Goal: Task Accomplishment & Management: Use online tool/utility

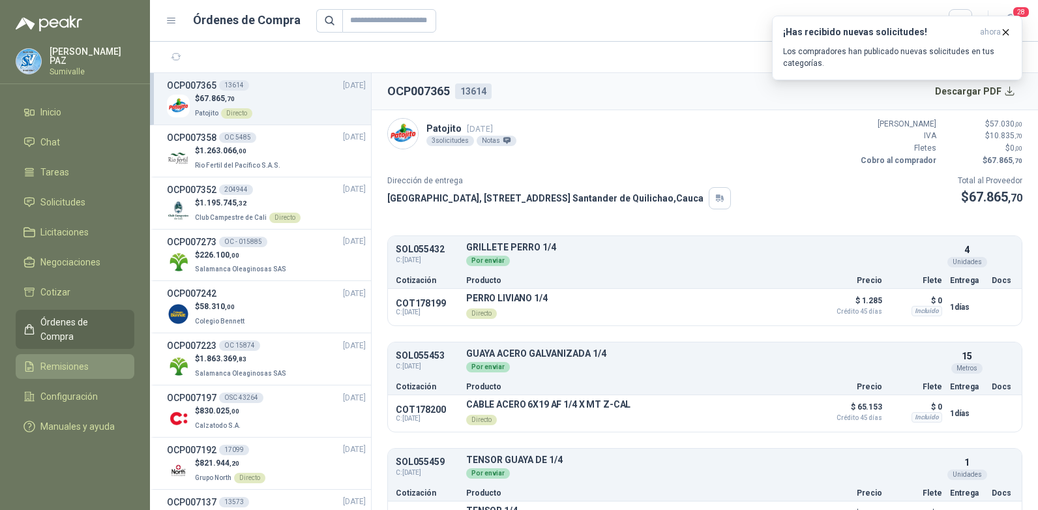
click at [81, 359] on span "Remisiones" at bounding box center [64, 366] width 48 height 14
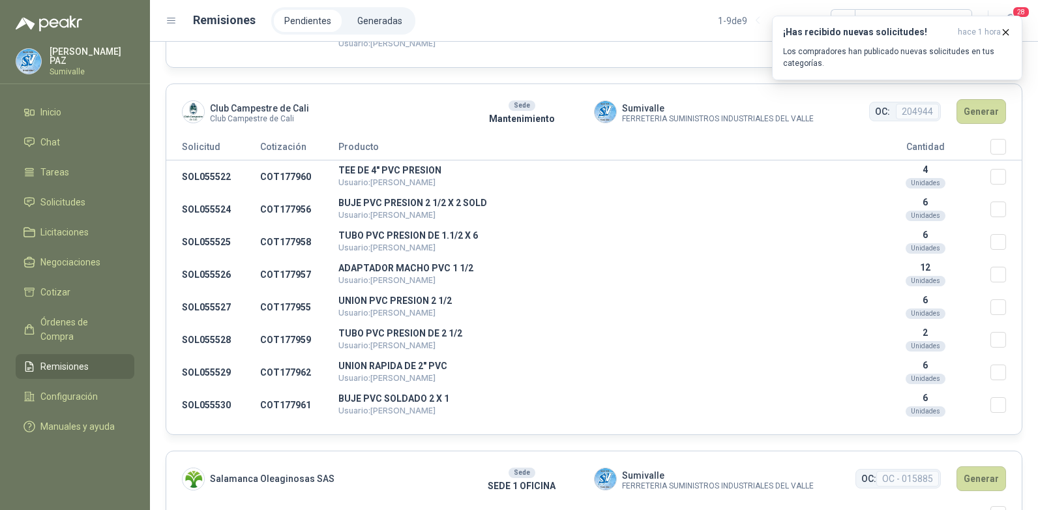
scroll to position [326, 0]
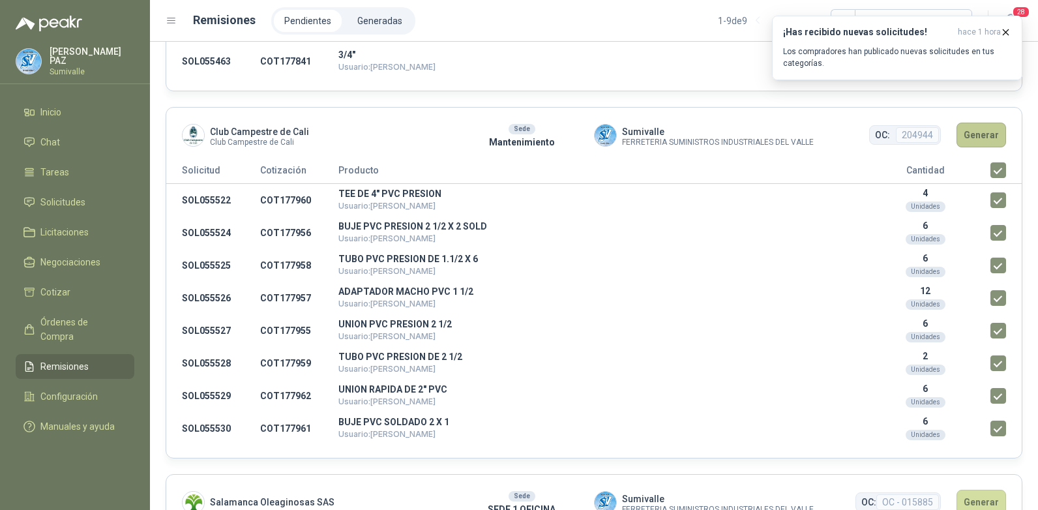
click at [980, 136] on button "Generar" at bounding box center [982, 135] width 50 height 25
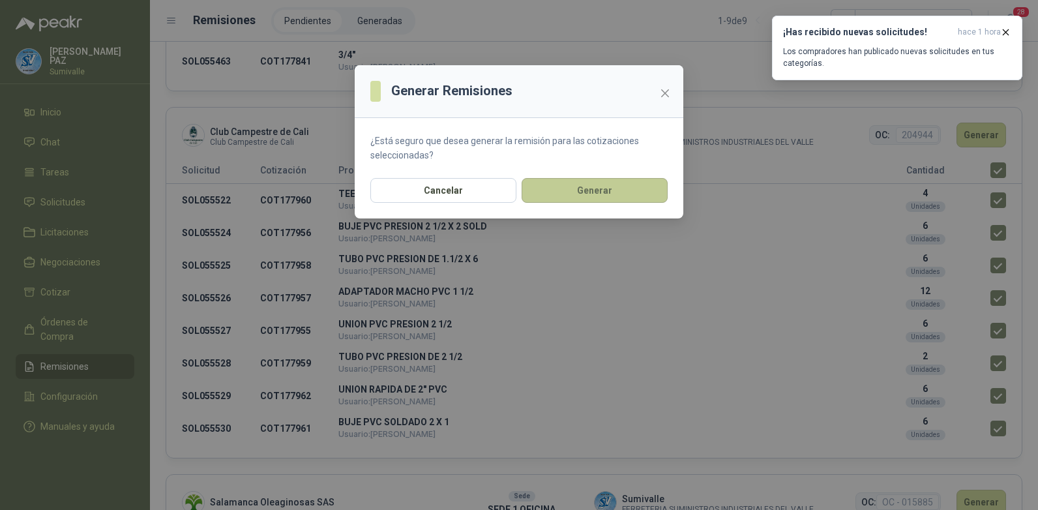
click at [586, 190] on button "Generar" at bounding box center [595, 190] width 146 height 25
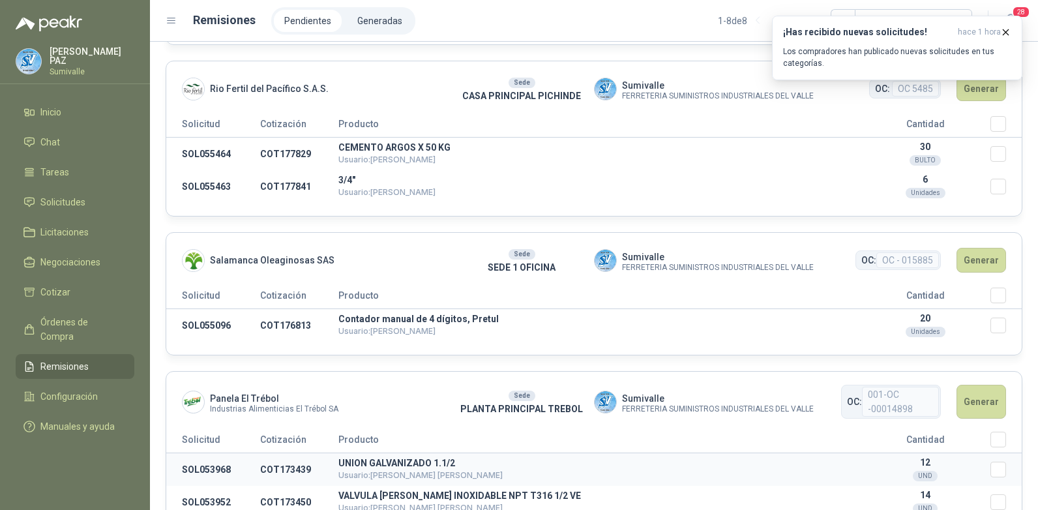
scroll to position [196, 0]
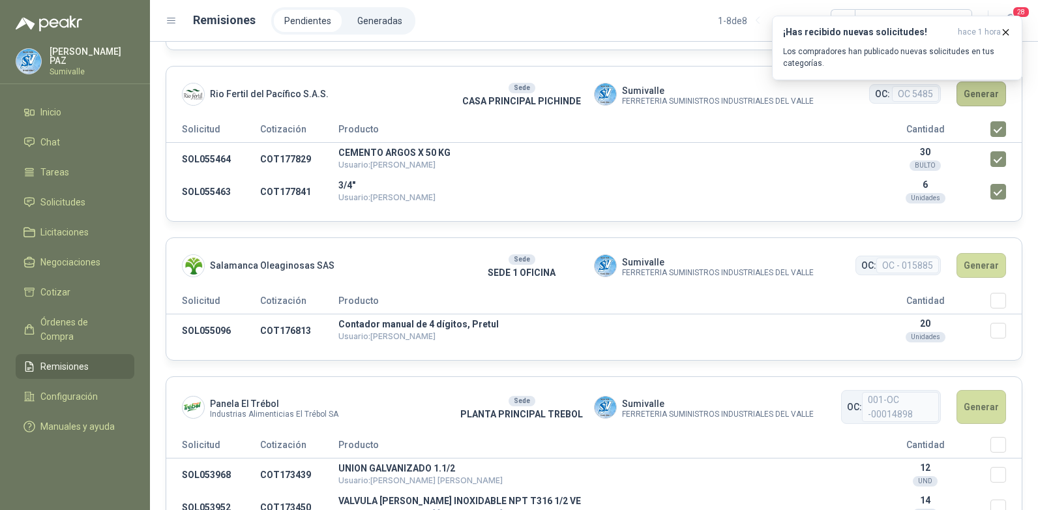
click at [980, 94] on button "Generar" at bounding box center [982, 94] width 50 height 25
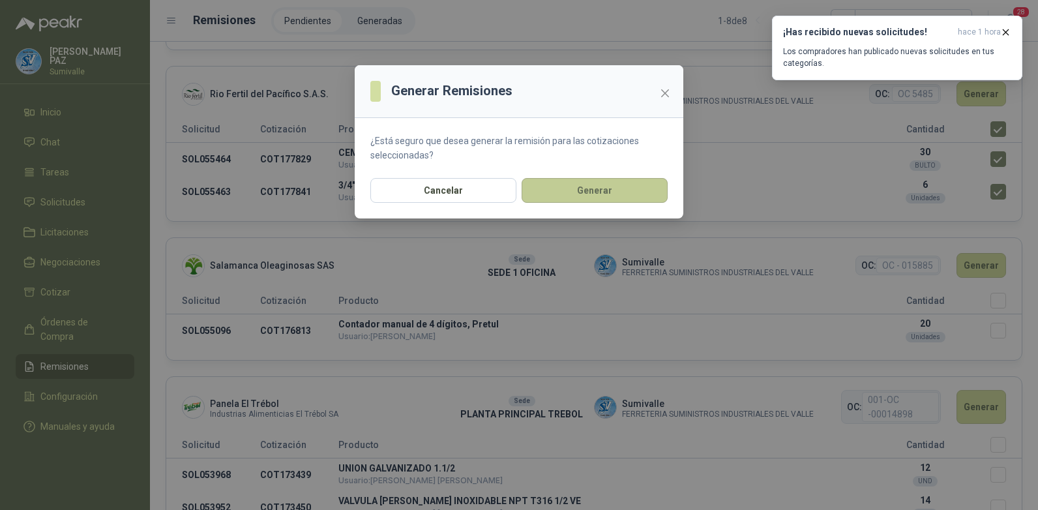
click at [560, 198] on button "Generar" at bounding box center [595, 190] width 146 height 25
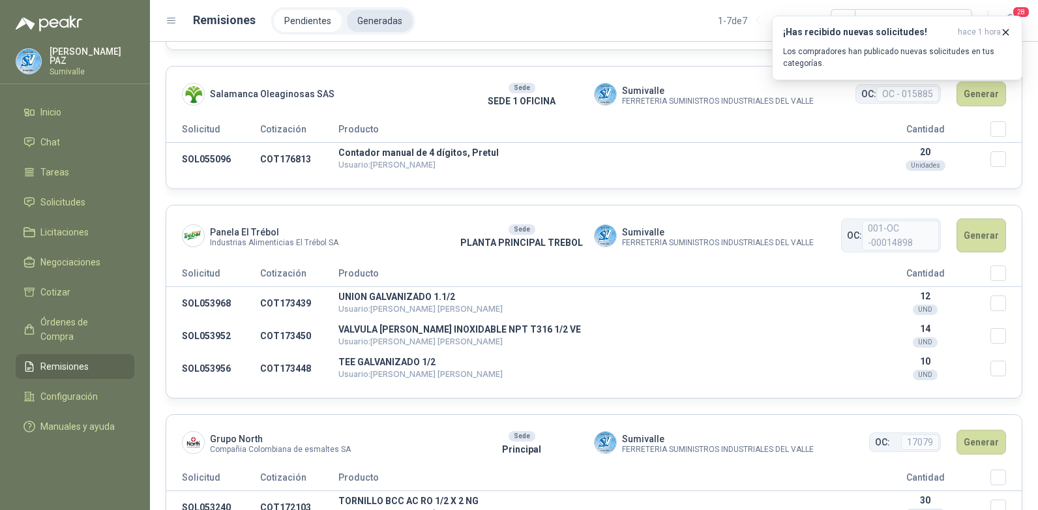
click at [389, 20] on li "Generadas" at bounding box center [380, 21] width 66 height 22
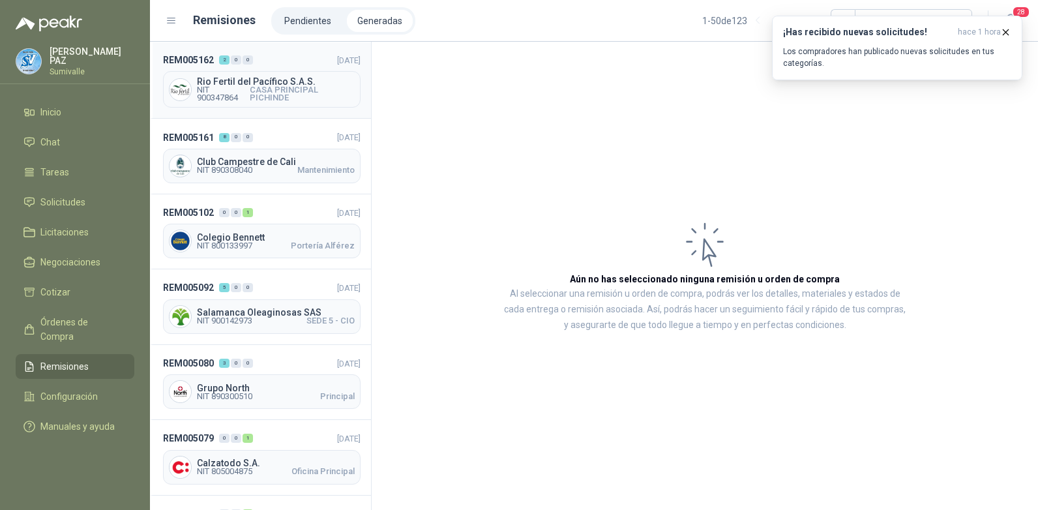
click at [288, 98] on span "CASA PRINCIPAL PICHINDE" at bounding box center [302, 94] width 105 height 16
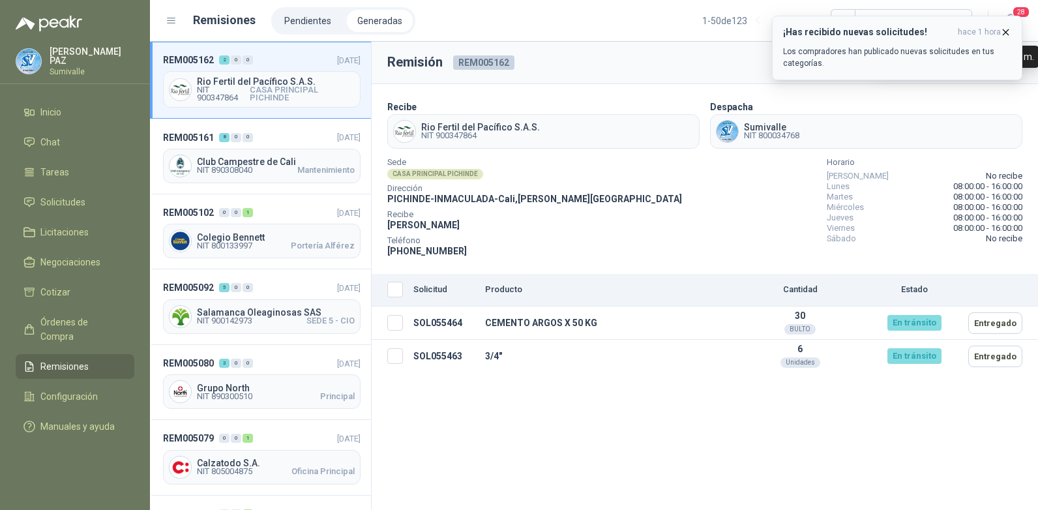
click at [1000, 27] on span "hace 1 hora" at bounding box center [979, 32] width 43 height 11
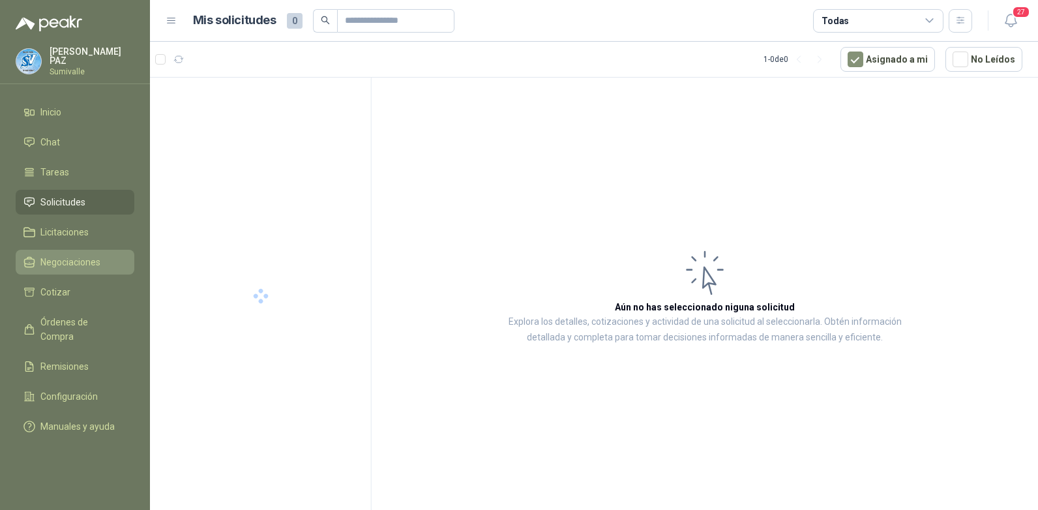
click at [89, 261] on span "Negociaciones" at bounding box center [70, 262] width 60 height 14
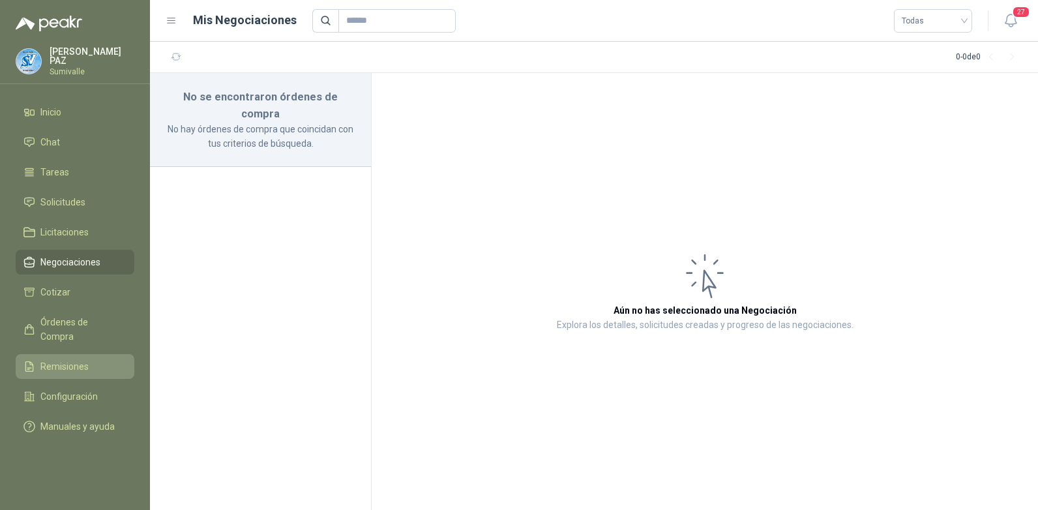
click at [97, 359] on li "Remisiones" at bounding box center [74, 366] width 103 height 14
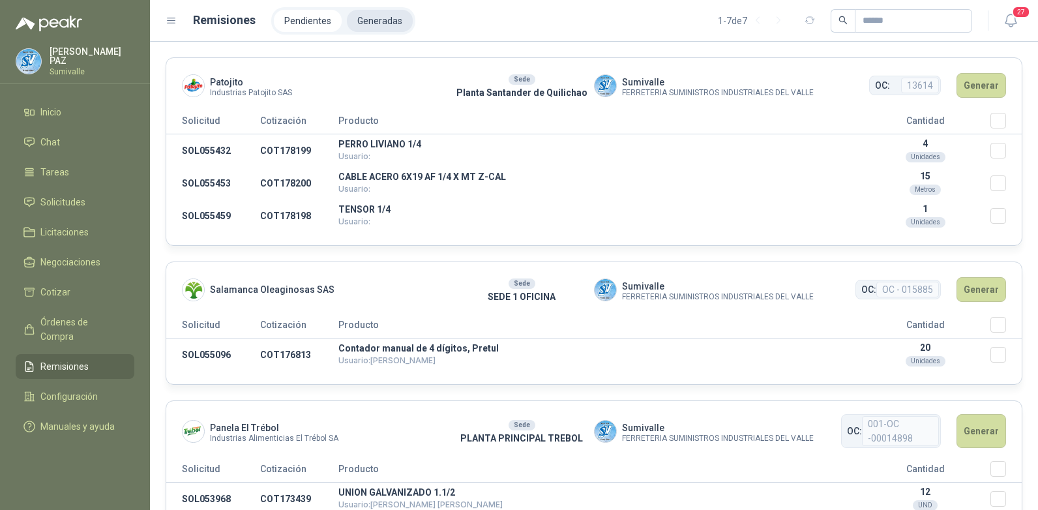
click at [377, 25] on li "Generadas" at bounding box center [380, 21] width 66 height 22
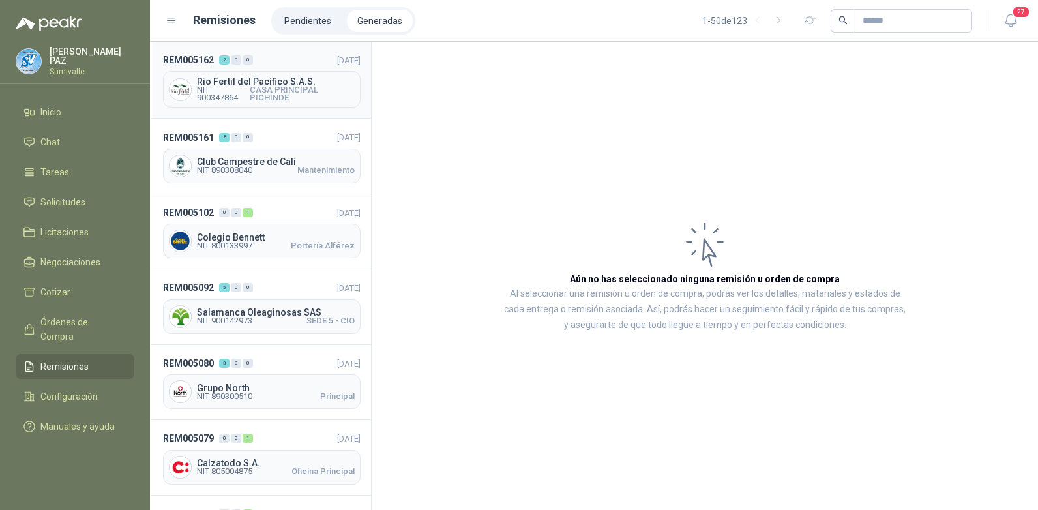
click at [283, 99] on span "CASA PRINCIPAL PICHINDE" at bounding box center [302, 94] width 105 height 16
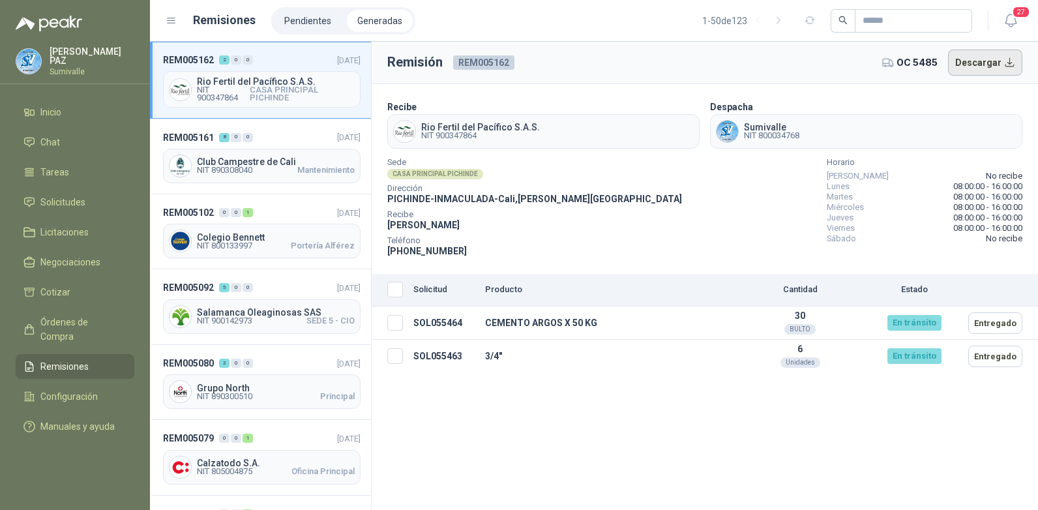
click at [970, 59] on button "Descargar" at bounding box center [985, 63] width 75 height 26
drag, startPoint x: 412, startPoint y: 320, endPoint x: 472, endPoint y: 320, distance: 60.0
click at [472, 320] on td "SOL055464" at bounding box center [444, 323] width 72 height 33
copy td "SOL055464"
drag, startPoint x: 411, startPoint y: 357, endPoint x: 463, endPoint y: 354, distance: 52.2
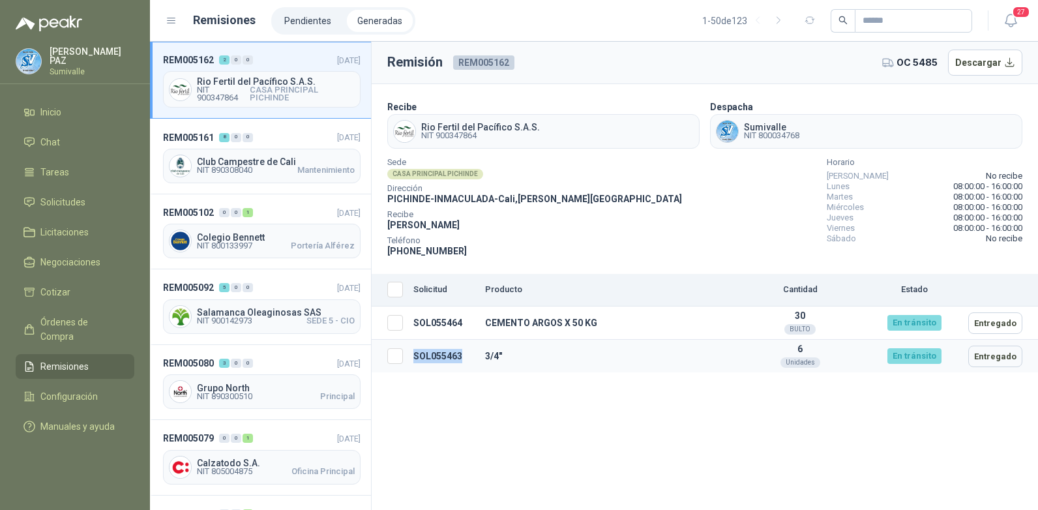
click at [463, 354] on td "SOL055463" at bounding box center [444, 356] width 72 height 33
copy td "SOL055463"
